Goal: Task Accomplishment & Management: Use online tool/utility

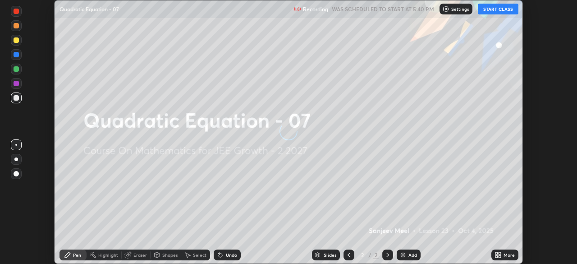
scroll to position [264, 577]
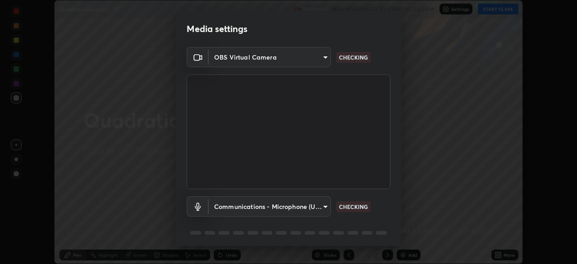
type input "8e51ced37930e971e34d94304a72bdf124377ca82fa83f25b6b4e34e328f1921"
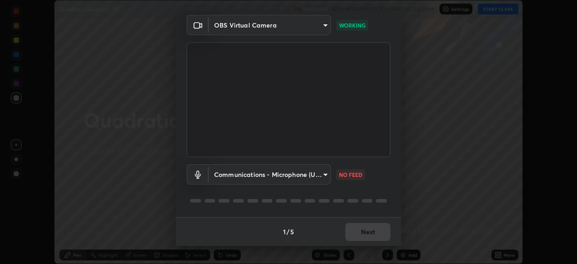
click at [324, 175] on body "Erase all Quadratic Equation - 07 Recording WAS SCHEDULED TO START AT 5:40 PM S…" at bounding box center [288, 132] width 577 height 264
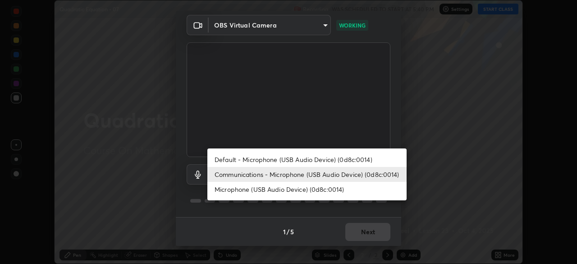
click at [332, 158] on li "Default - Microphone (USB Audio Device) (0d8c:0014)" at bounding box center [306, 159] width 199 height 15
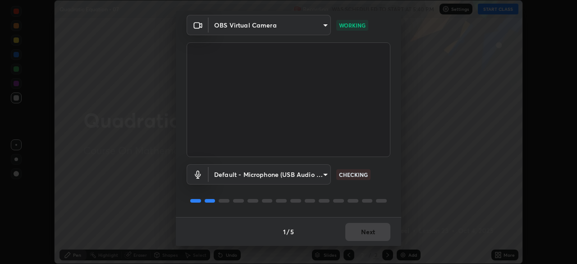
click at [315, 175] on body "Erase all Quadratic Equation - 07 Recording WAS SCHEDULED TO START AT 5:40 PM S…" at bounding box center [288, 132] width 577 height 264
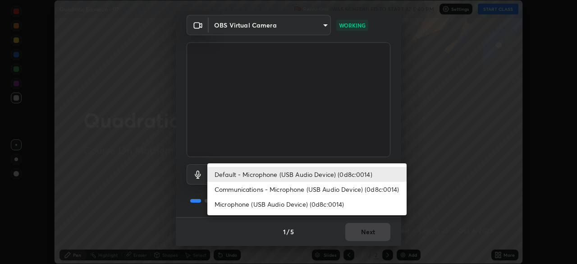
click at [309, 189] on li "Communications - Microphone (USB Audio Device) (0d8c:0014)" at bounding box center [306, 189] width 199 height 15
type input "communications"
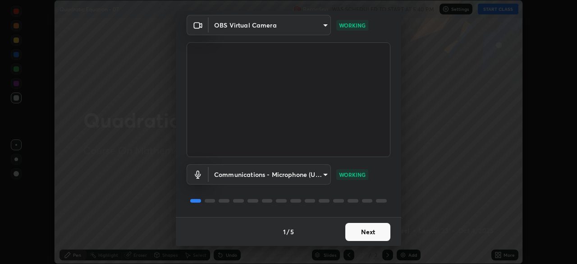
click at [357, 230] on button "Next" at bounding box center [367, 232] width 45 height 18
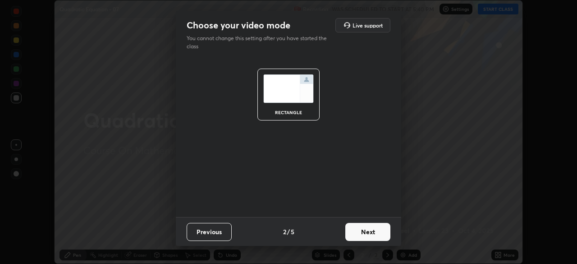
scroll to position [0, 0]
click at [362, 231] on button "Next" at bounding box center [367, 232] width 45 height 18
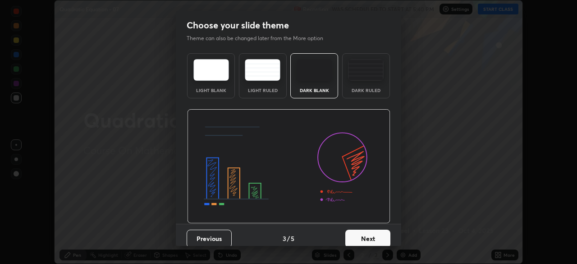
click at [367, 234] on button "Next" at bounding box center [367, 239] width 45 height 18
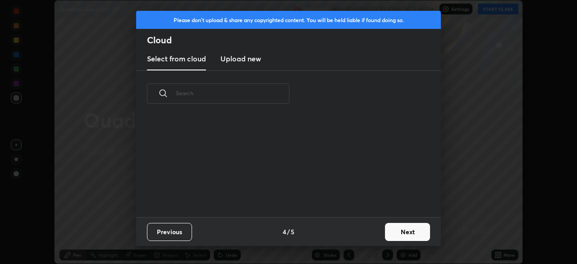
click at [396, 231] on button "Next" at bounding box center [407, 232] width 45 height 18
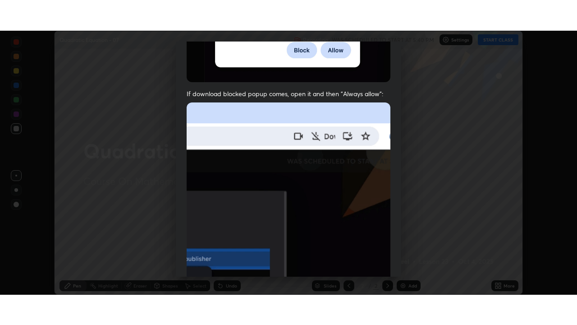
scroll to position [216, 0]
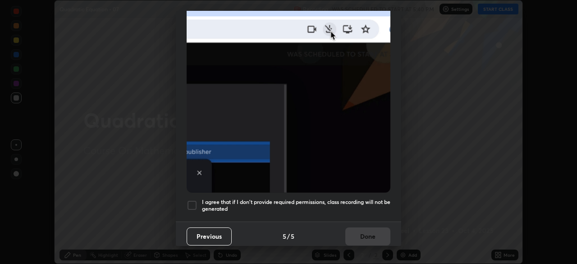
click at [346, 203] on h5 "I agree that if I don't provide required permissions, class recording will not …" at bounding box center [296, 205] width 189 height 14
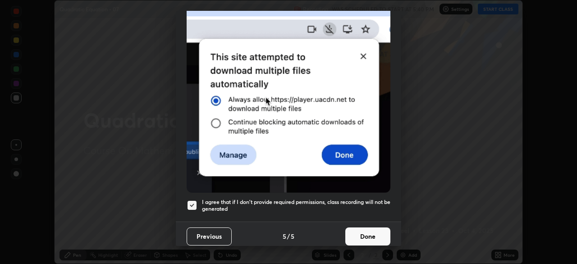
click at [362, 230] on button "Done" at bounding box center [367, 236] width 45 height 18
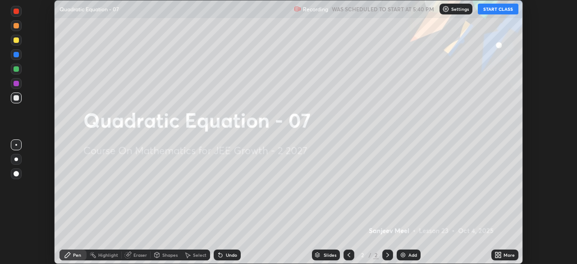
click at [501, 255] on icon at bounding box center [498, 254] width 7 height 7
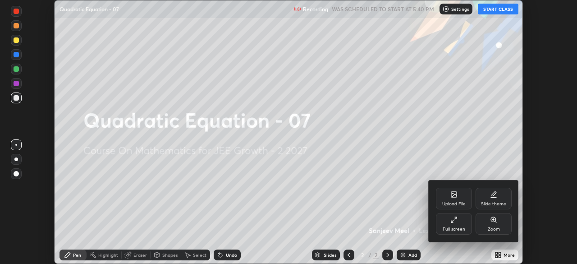
click at [457, 225] on div "Full screen" at bounding box center [454, 224] width 36 height 22
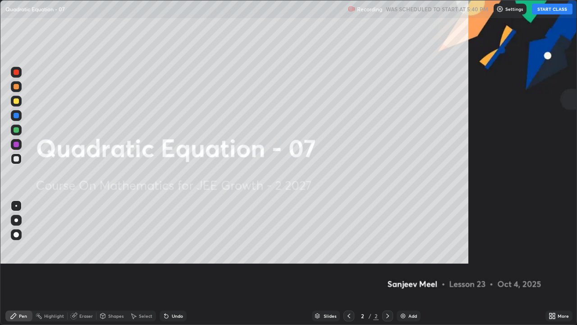
scroll to position [325, 577]
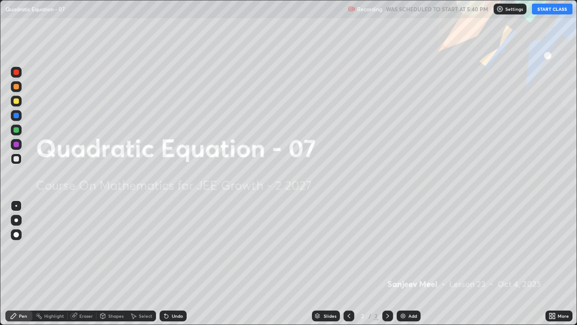
click at [553, 9] on button "START CLASS" at bounding box center [552, 9] width 41 height 11
click at [411, 263] on div "Add" at bounding box center [409, 315] width 24 height 11
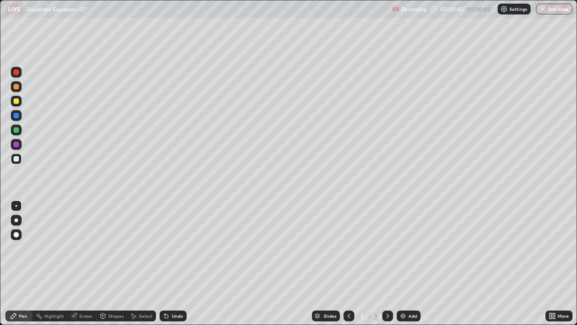
click at [18, 146] on div at bounding box center [16, 144] width 5 height 5
click at [18, 156] on div at bounding box center [16, 158] width 11 height 11
click at [176, 263] on div "Undo" at bounding box center [177, 315] width 11 height 5
click at [180, 263] on div "Undo" at bounding box center [177, 315] width 11 height 5
click at [179, 263] on div "Undo" at bounding box center [177, 315] width 11 height 5
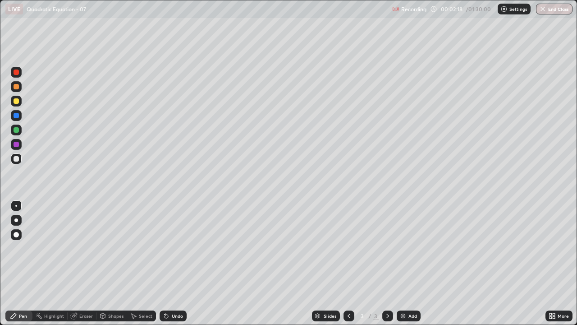
click at [18, 143] on div at bounding box center [16, 144] width 5 height 5
click at [16, 159] on div at bounding box center [16, 158] width 5 height 5
click at [78, 263] on div "Eraser" at bounding box center [82, 315] width 29 height 11
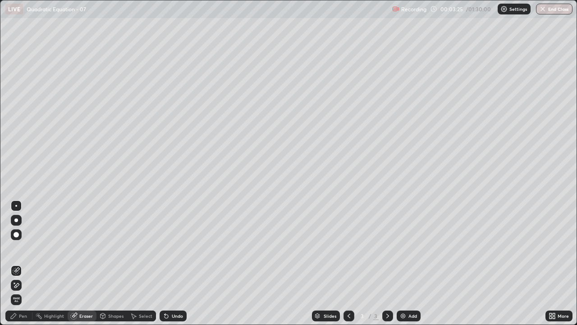
click at [21, 263] on div "Pen" at bounding box center [18, 315] width 27 height 11
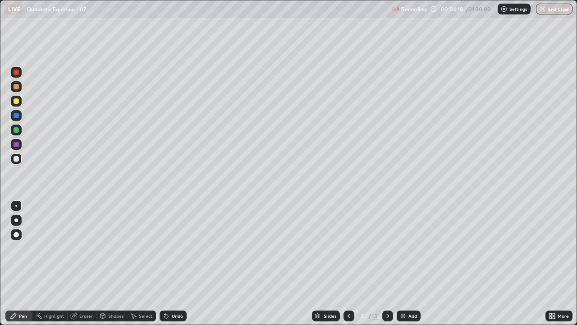
click at [173, 263] on div "Undo" at bounding box center [177, 315] width 11 height 5
click at [176, 263] on div "Undo" at bounding box center [177, 315] width 11 height 5
click at [172, 263] on div "Undo" at bounding box center [177, 315] width 11 height 5
click at [170, 263] on div "Undo" at bounding box center [173, 315] width 27 height 11
click at [167, 263] on div "Undo" at bounding box center [173, 315] width 27 height 11
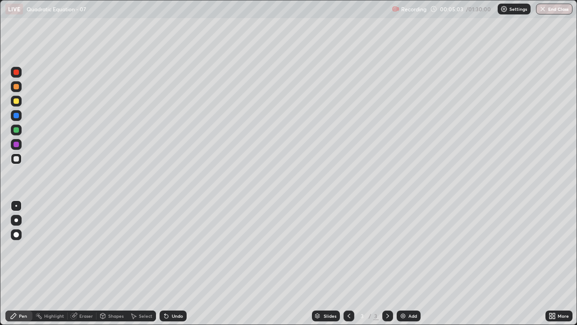
click at [166, 263] on div "Undo" at bounding box center [173, 315] width 27 height 11
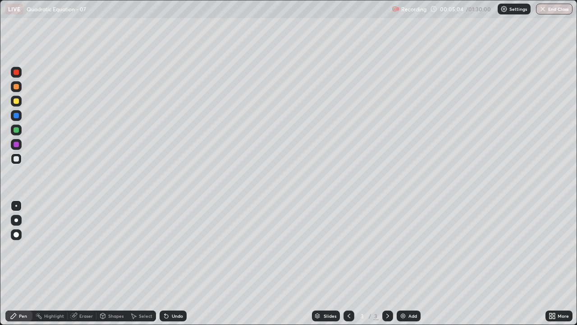
click at [166, 263] on div "Undo" at bounding box center [173, 315] width 27 height 11
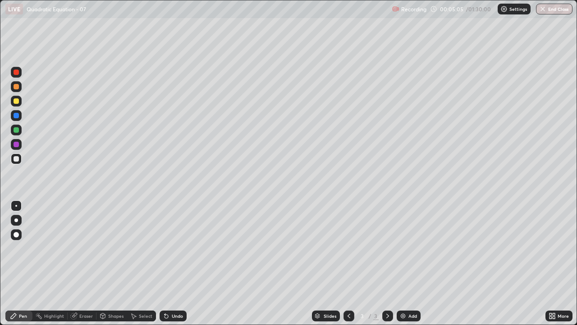
click at [167, 263] on div "Undo" at bounding box center [173, 315] width 27 height 11
click at [172, 263] on div "Undo" at bounding box center [177, 315] width 11 height 5
click at [173, 263] on div "Undo" at bounding box center [177, 315] width 11 height 5
click at [172, 263] on div "Undo" at bounding box center [177, 315] width 11 height 5
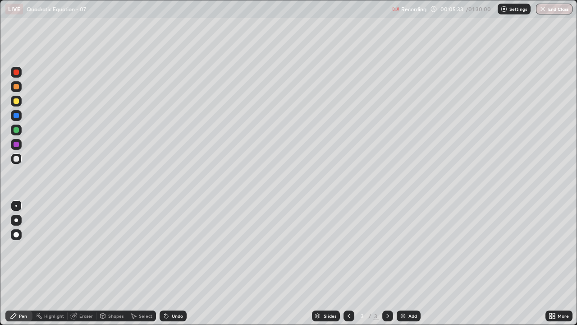
click at [172, 263] on div "Undo" at bounding box center [177, 315] width 11 height 5
click at [174, 263] on div "Undo" at bounding box center [177, 315] width 11 height 5
click at [166, 263] on icon at bounding box center [167, 316] width 4 height 4
click at [179, 263] on div "Undo" at bounding box center [177, 315] width 11 height 5
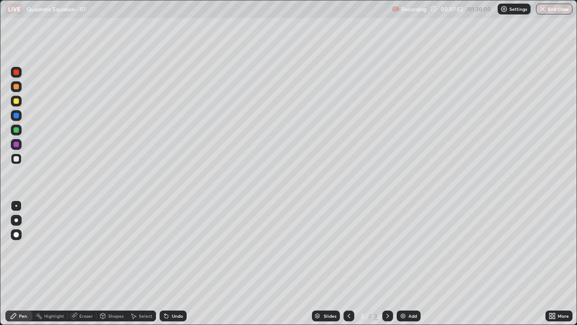
click at [82, 263] on div "Eraser" at bounding box center [82, 315] width 29 height 11
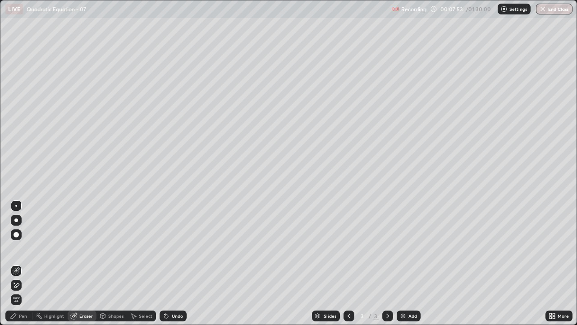
click at [15, 235] on div at bounding box center [16, 234] width 5 height 5
click at [16, 263] on icon at bounding box center [13, 315] width 7 height 7
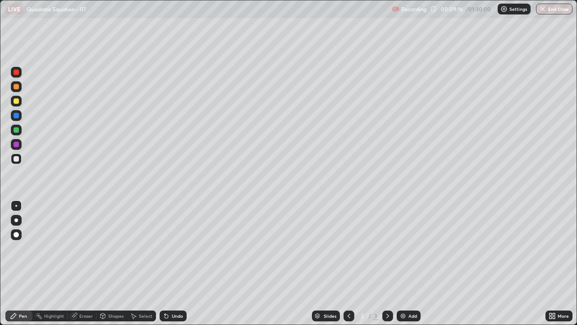
click at [18, 147] on div at bounding box center [16, 144] width 11 height 11
click at [18, 155] on div at bounding box center [16, 158] width 11 height 11
click at [406, 263] on div "Add" at bounding box center [409, 315] width 24 height 11
click at [17, 145] on div at bounding box center [16, 144] width 5 height 5
click at [179, 263] on div "Undo" at bounding box center [173, 315] width 27 height 11
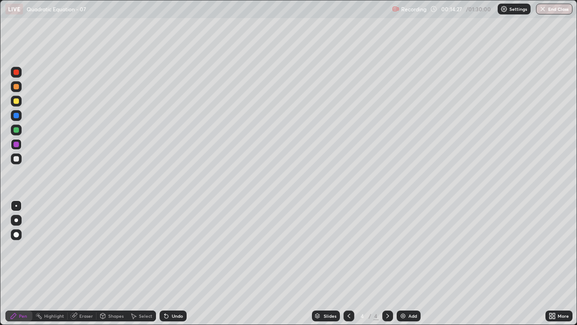
click at [175, 263] on div "Undo" at bounding box center [177, 315] width 11 height 5
click at [180, 263] on div "Undo" at bounding box center [173, 315] width 27 height 11
click at [181, 263] on div "Undo" at bounding box center [177, 315] width 11 height 5
click at [183, 263] on div "Undo" at bounding box center [173, 315] width 27 height 11
click at [184, 263] on div "Undo" at bounding box center [173, 315] width 27 height 11
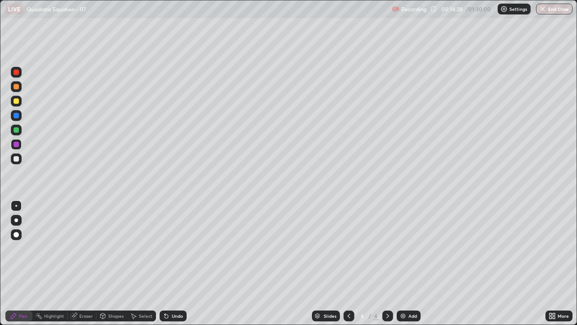
click at [184, 263] on div "Undo" at bounding box center [173, 315] width 27 height 11
click at [190, 263] on div "Slides 4 / 4 Add" at bounding box center [366, 316] width 359 height 18
click at [192, 263] on div "Slides 4 / 4 Add" at bounding box center [366, 316] width 359 height 18
click at [193, 263] on div "Slides 4 / 4 Add" at bounding box center [366, 316] width 359 height 18
click at [194, 263] on div "Slides 4 / 4 Add" at bounding box center [366, 316] width 359 height 18
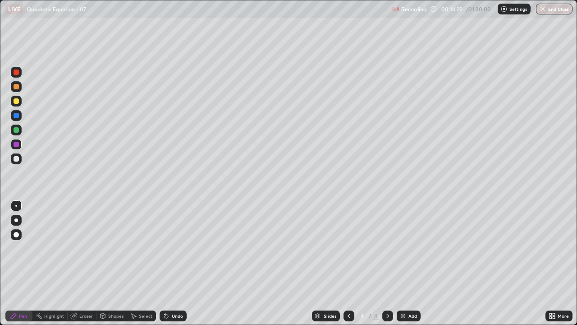
click at [179, 263] on div "Undo" at bounding box center [177, 315] width 11 height 5
click at [180, 263] on div "Undo" at bounding box center [177, 315] width 11 height 5
click at [181, 263] on div "Undo" at bounding box center [177, 315] width 11 height 5
click at [182, 263] on div "Undo" at bounding box center [173, 315] width 27 height 11
click at [184, 263] on div "Undo" at bounding box center [173, 315] width 27 height 11
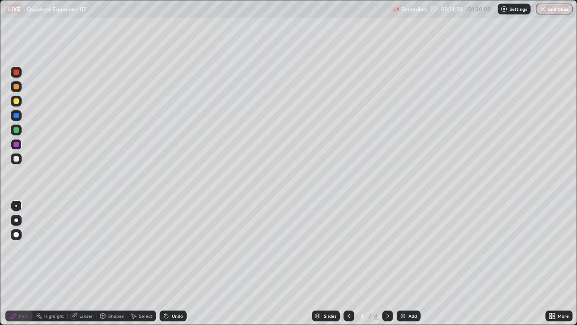
click at [173, 263] on div "Undo" at bounding box center [177, 315] width 11 height 5
click at [174, 263] on div "Undo" at bounding box center [177, 315] width 11 height 5
click at [20, 158] on div at bounding box center [16, 158] width 11 height 11
click at [168, 263] on icon at bounding box center [166, 315] width 7 height 7
click at [18, 145] on div at bounding box center [16, 144] width 5 height 5
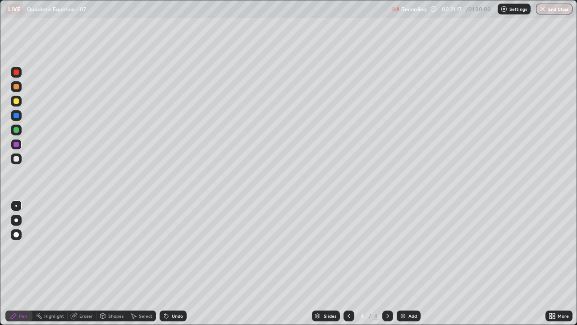
click at [22, 263] on div "Pen" at bounding box center [23, 315] width 8 height 5
click at [20, 156] on div at bounding box center [16, 158] width 11 height 11
click at [414, 263] on div "Add" at bounding box center [413, 315] width 9 height 5
click at [15, 145] on div at bounding box center [16, 144] width 5 height 5
click at [172, 263] on div "Undo" at bounding box center [173, 315] width 27 height 11
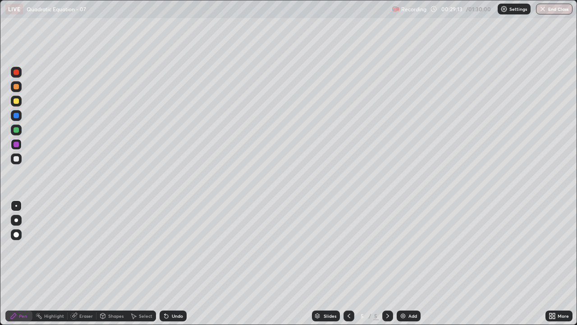
click at [18, 158] on div at bounding box center [16, 158] width 5 height 5
click at [409, 263] on div "Add" at bounding box center [413, 315] width 9 height 5
click at [16, 145] on div at bounding box center [16, 144] width 5 height 5
click at [172, 263] on div "Undo" at bounding box center [177, 315] width 11 height 5
click at [18, 158] on div at bounding box center [16, 158] width 5 height 5
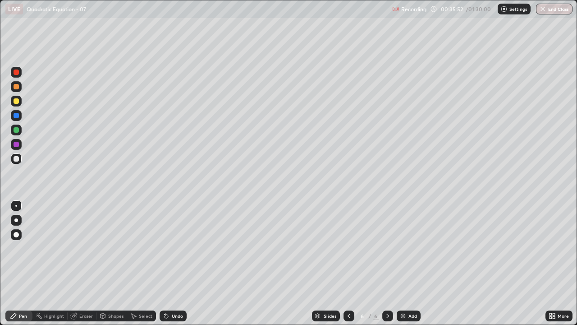
click at [15, 145] on div at bounding box center [16, 144] width 5 height 5
click at [401, 263] on img at bounding box center [403, 315] width 7 height 7
click at [174, 263] on div "Undo" at bounding box center [177, 315] width 11 height 5
click at [173, 263] on div "Undo" at bounding box center [177, 315] width 11 height 5
click at [175, 263] on div "Undo" at bounding box center [173, 315] width 27 height 11
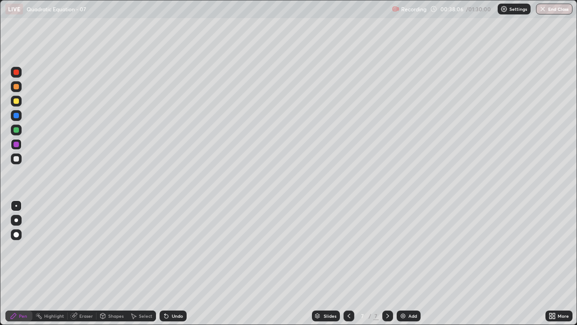
click at [176, 263] on div "Undo" at bounding box center [177, 315] width 11 height 5
click at [177, 263] on div "Undo" at bounding box center [177, 315] width 11 height 5
click at [172, 263] on div "Undo" at bounding box center [177, 315] width 11 height 5
click at [170, 263] on div "Undo" at bounding box center [173, 315] width 27 height 11
click at [172, 263] on div "Undo" at bounding box center [177, 315] width 11 height 5
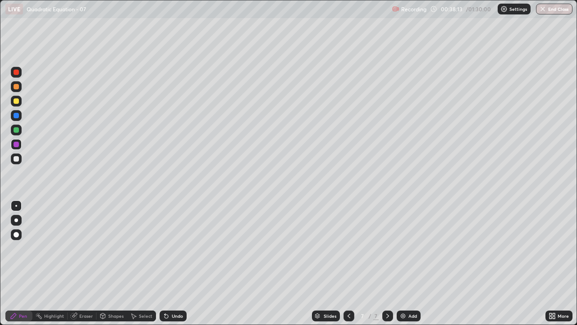
click at [174, 263] on div "Undo" at bounding box center [177, 315] width 11 height 5
click at [173, 263] on div "Undo" at bounding box center [177, 315] width 11 height 5
click at [172, 263] on div "Undo" at bounding box center [177, 315] width 11 height 5
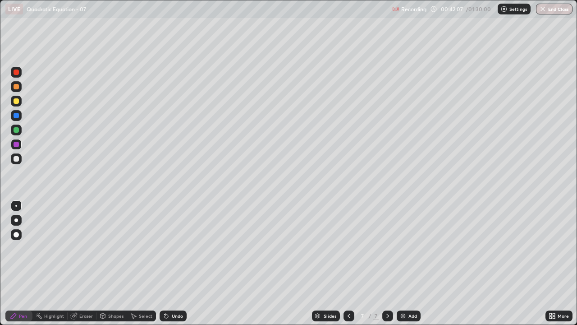
click at [17, 160] on div at bounding box center [16, 158] width 5 height 5
click at [173, 263] on div "Undo" at bounding box center [177, 315] width 11 height 5
click at [170, 263] on div "Undo" at bounding box center [173, 315] width 27 height 11
click at [415, 263] on div "Add" at bounding box center [413, 315] width 9 height 5
click at [17, 144] on div at bounding box center [16, 144] width 5 height 5
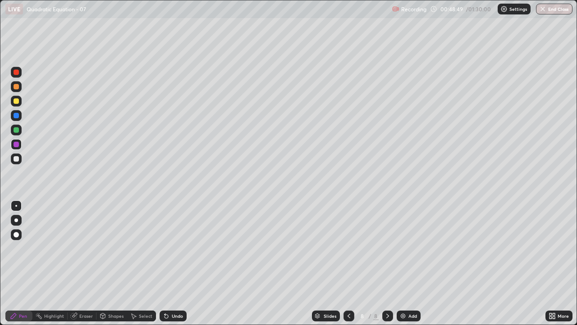
click at [16, 155] on div at bounding box center [16, 158] width 11 height 11
click at [81, 263] on div "Eraser" at bounding box center [86, 315] width 14 height 5
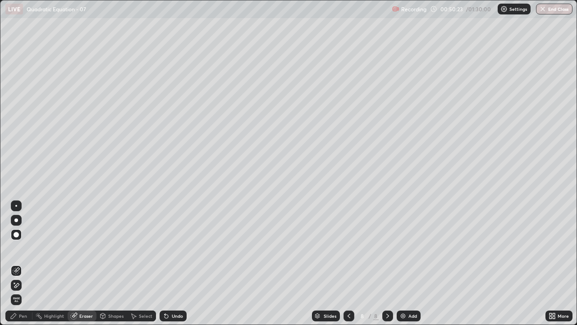
click at [25, 263] on div "Pen" at bounding box center [23, 315] width 8 height 5
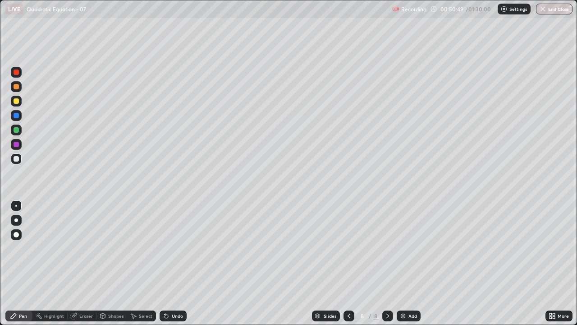
click at [177, 263] on div "Undo" at bounding box center [177, 315] width 11 height 5
click at [180, 263] on div "Undo" at bounding box center [177, 315] width 11 height 5
click at [88, 263] on div "Eraser" at bounding box center [86, 315] width 14 height 5
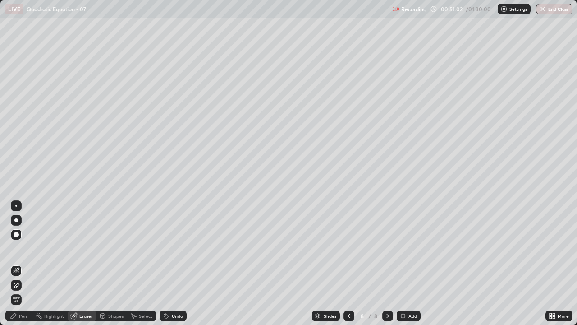
click at [23, 263] on div "Pen" at bounding box center [23, 315] width 8 height 5
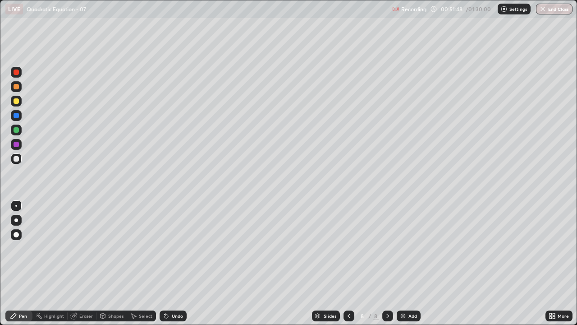
click at [109, 263] on div "Shapes" at bounding box center [115, 315] width 15 height 5
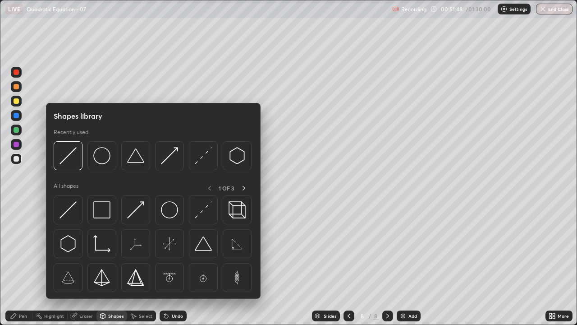
click at [86, 263] on div "Eraser" at bounding box center [86, 315] width 14 height 5
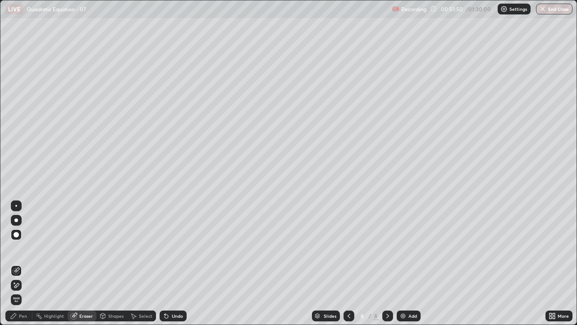
click at [23, 263] on div "Pen" at bounding box center [23, 315] width 8 height 5
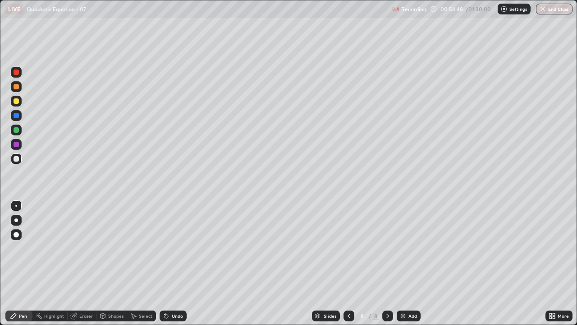
click at [404, 263] on img at bounding box center [403, 315] width 7 height 7
click at [18, 144] on div at bounding box center [16, 144] width 5 height 5
click at [173, 263] on div "Undo" at bounding box center [173, 315] width 27 height 11
click at [174, 263] on div "Undo" at bounding box center [177, 315] width 11 height 5
click at [89, 263] on div "Eraser" at bounding box center [82, 315] width 29 height 11
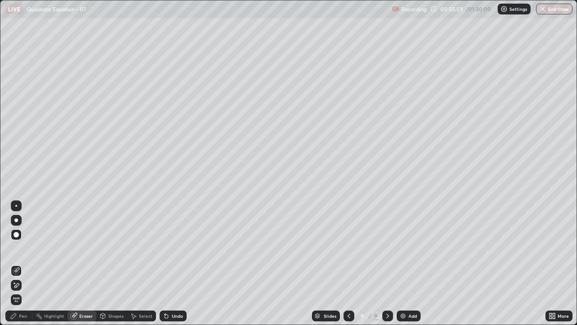
click at [22, 263] on div "Pen" at bounding box center [23, 315] width 8 height 5
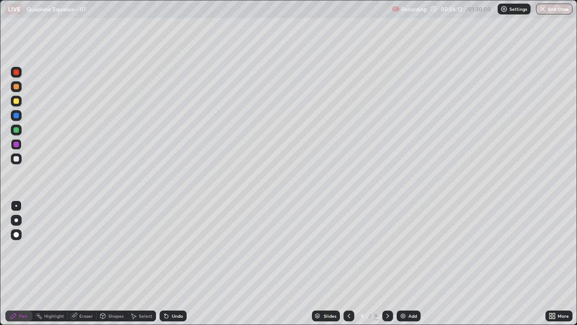
click at [20, 155] on div at bounding box center [16, 158] width 11 height 11
click at [176, 263] on div "Undo" at bounding box center [173, 315] width 27 height 11
click at [172, 263] on div "Undo" at bounding box center [177, 315] width 11 height 5
click at [165, 263] on icon at bounding box center [165, 313] width 1 height 1
click at [169, 263] on div "Undo" at bounding box center [173, 315] width 27 height 11
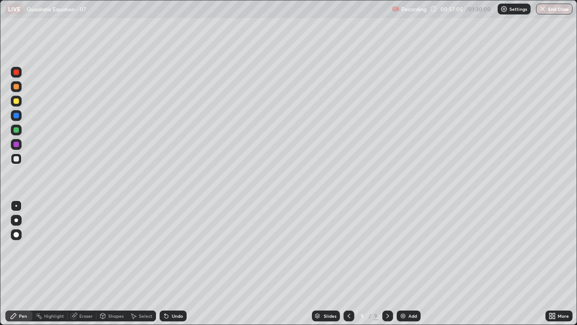
click at [166, 263] on icon at bounding box center [167, 316] width 4 height 4
click at [165, 263] on icon at bounding box center [165, 313] width 1 height 1
click at [403, 263] on img at bounding box center [403, 315] width 7 height 7
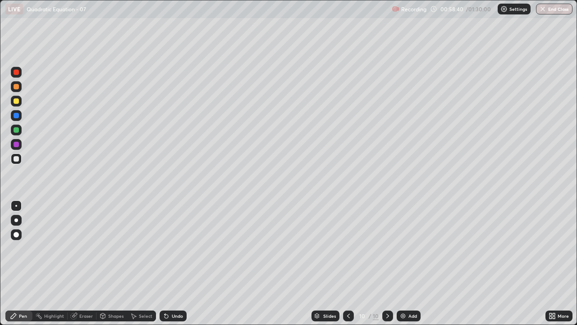
click at [18, 142] on div at bounding box center [16, 144] width 5 height 5
click at [172, 263] on div "Undo" at bounding box center [177, 315] width 11 height 5
click at [173, 263] on div "Undo" at bounding box center [177, 315] width 11 height 5
click at [170, 263] on div "Undo" at bounding box center [173, 315] width 27 height 11
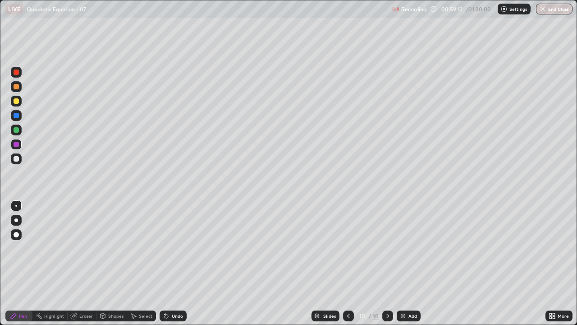
click at [172, 263] on div "Undo" at bounding box center [173, 315] width 27 height 11
click at [170, 263] on div "Undo" at bounding box center [173, 315] width 27 height 11
click at [172, 263] on div "Undo" at bounding box center [177, 315] width 11 height 5
click at [89, 263] on div "Eraser" at bounding box center [86, 315] width 14 height 5
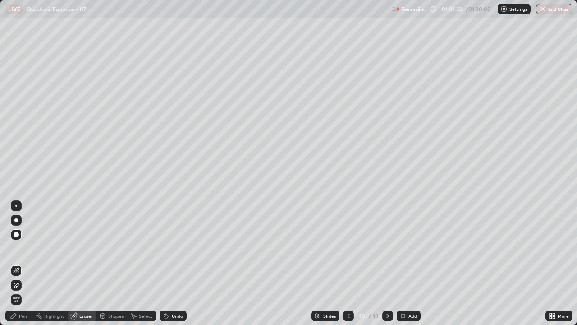
click at [23, 263] on div "Pen" at bounding box center [23, 315] width 8 height 5
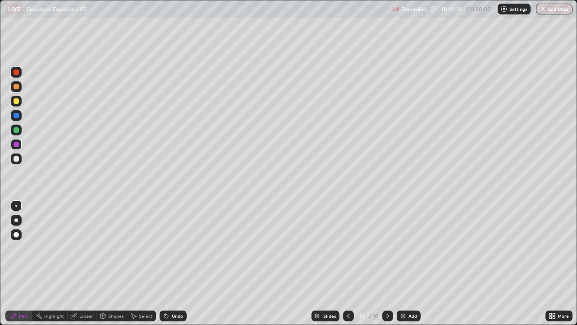
click at [15, 161] on div at bounding box center [16, 158] width 5 height 5
click at [172, 263] on div "Undo" at bounding box center [177, 315] width 11 height 5
click at [170, 263] on div "Undo" at bounding box center [173, 315] width 27 height 11
click at [172, 263] on div "Undo" at bounding box center [177, 315] width 11 height 5
click at [176, 263] on div "Undo" at bounding box center [177, 315] width 11 height 5
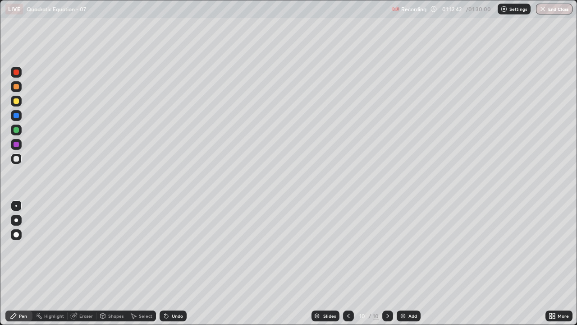
click at [21, 145] on div at bounding box center [16, 144] width 11 height 11
click at [19, 157] on div at bounding box center [16, 158] width 11 height 11
click at [407, 263] on div "Add" at bounding box center [409, 315] width 24 height 11
click at [410, 263] on div "Add" at bounding box center [413, 315] width 9 height 5
click at [174, 263] on div "Undo" at bounding box center [177, 315] width 11 height 5
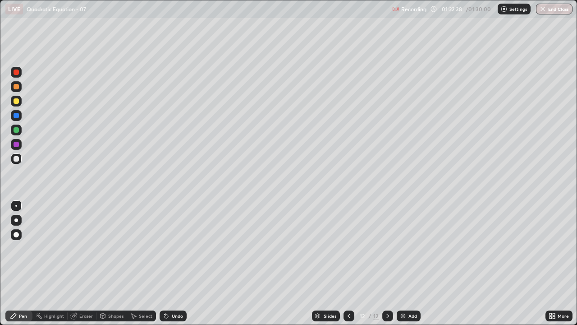
click at [177, 263] on div "Undo" at bounding box center [177, 315] width 11 height 5
click at [218, 150] on button "Undo" at bounding box center [229, 154] width 26 height 11
click at [552, 11] on button "End Class" at bounding box center [554, 9] width 37 height 11
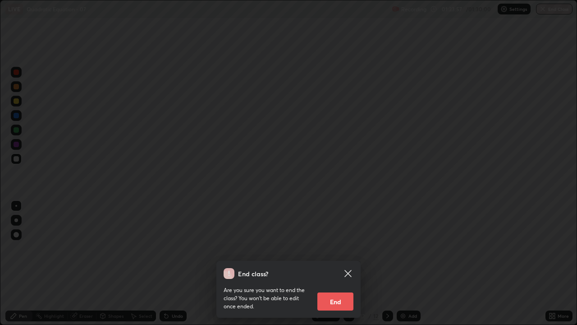
click at [341, 263] on button "End" at bounding box center [336, 301] width 36 height 18
